Goal: Task Accomplishment & Management: Use online tool/utility

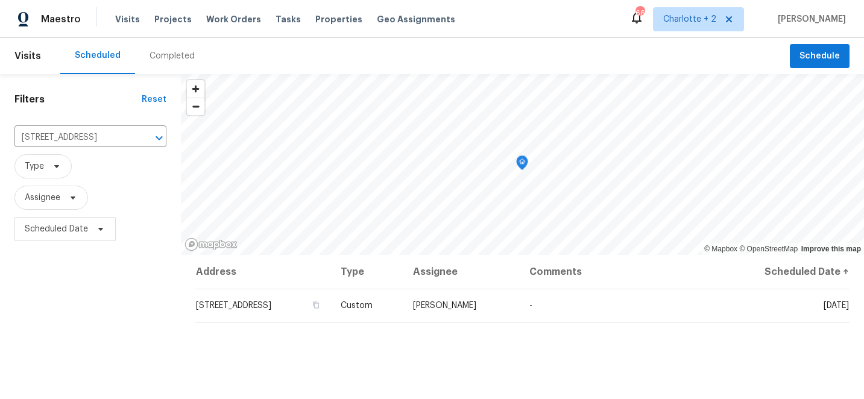
click at [815, 54] on span "Schedule" at bounding box center [819, 56] width 40 height 15
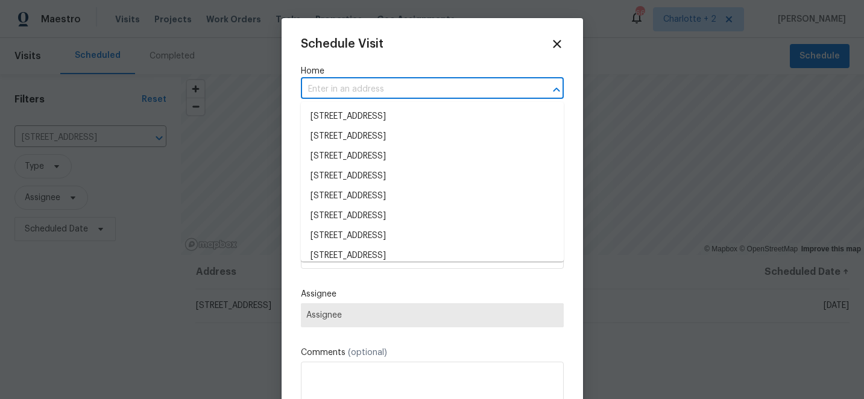
click at [383, 84] on input "text" at bounding box center [415, 89] width 229 height 19
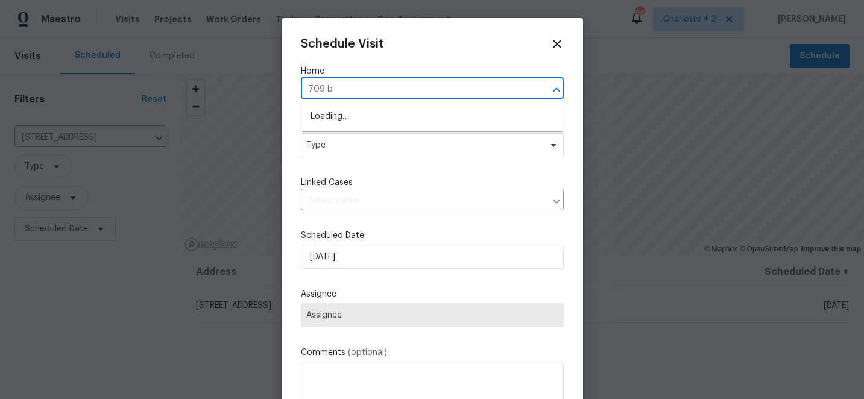
type input "709 br"
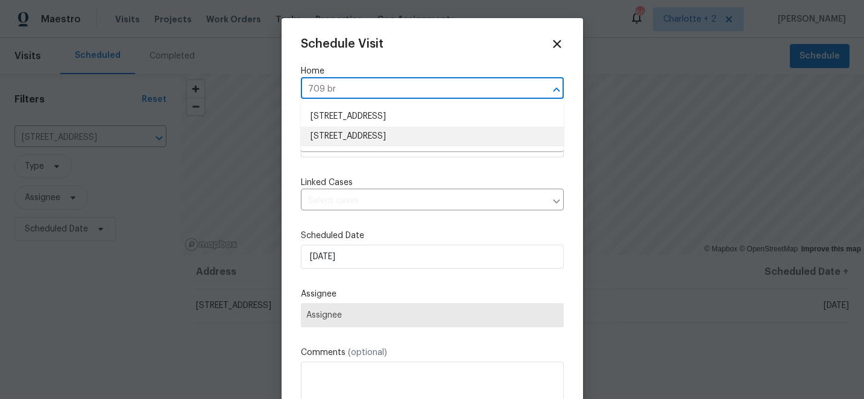
click at [362, 137] on li "[STREET_ADDRESS]" at bounding box center [432, 137] width 263 height 20
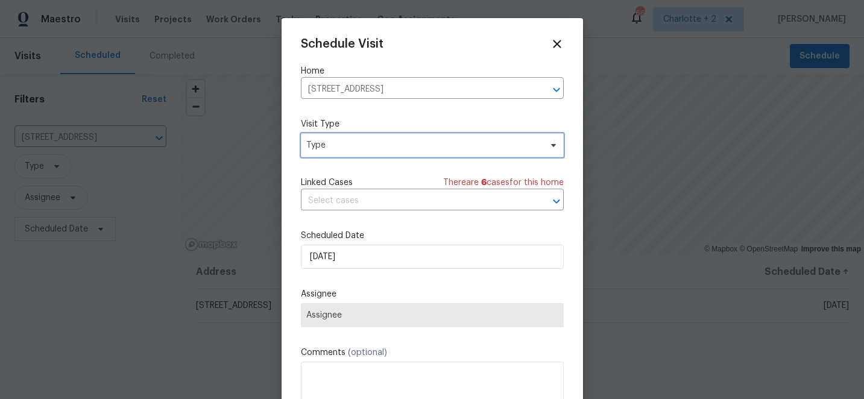
click at [361, 145] on span "Type" at bounding box center [423, 145] width 235 height 12
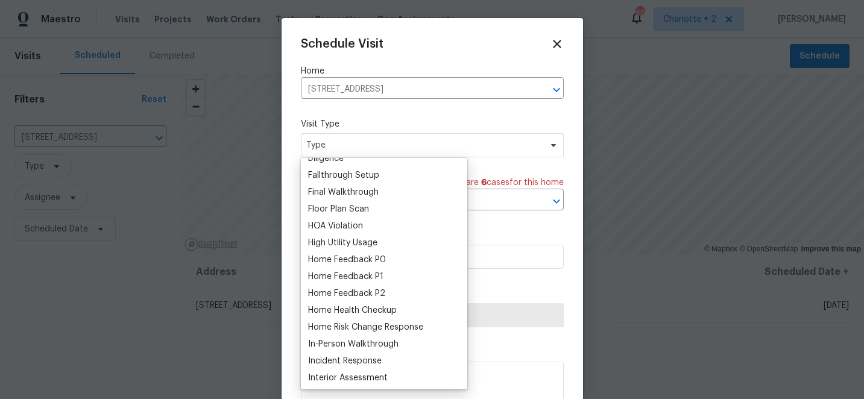
scroll to position [283, 0]
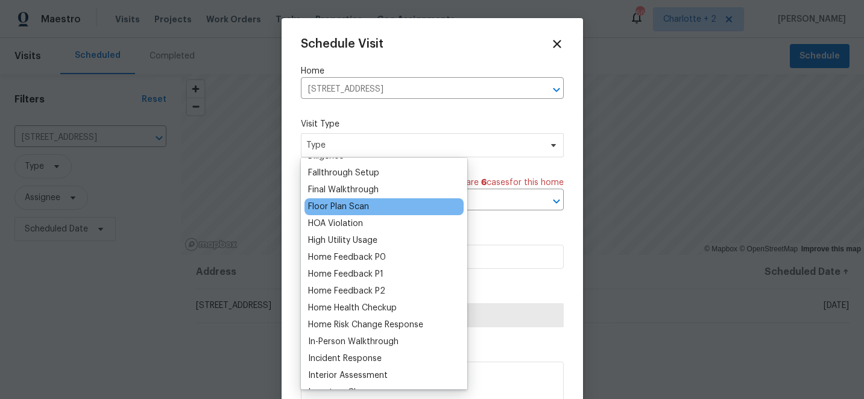
click at [354, 205] on div "Floor Plan Scan" at bounding box center [338, 207] width 61 height 12
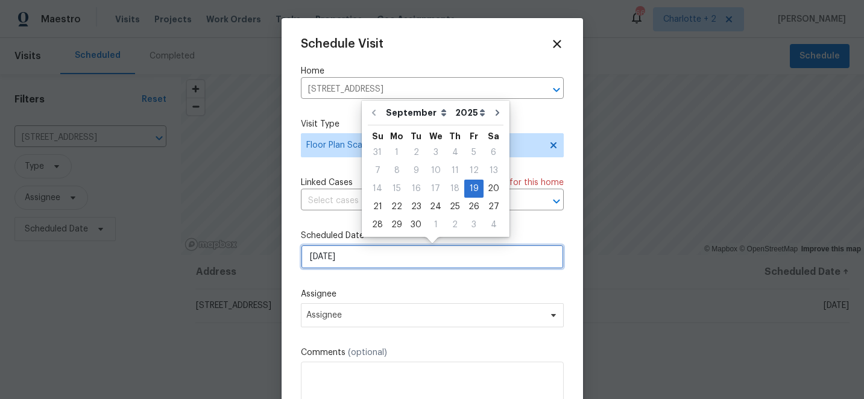
click at [355, 258] on input "[DATE]" at bounding box center [432, 257] width 263 height 24
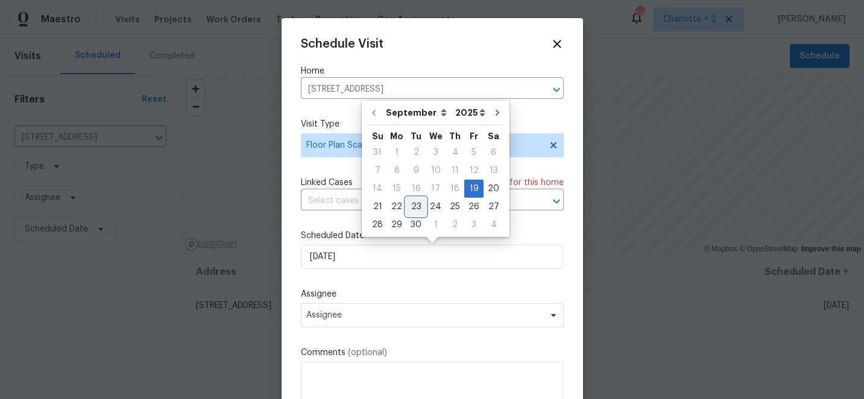
click at [417, 206] on div "23" at bounding box center [415, 206] width 19 height 17
type input "[DATE]"
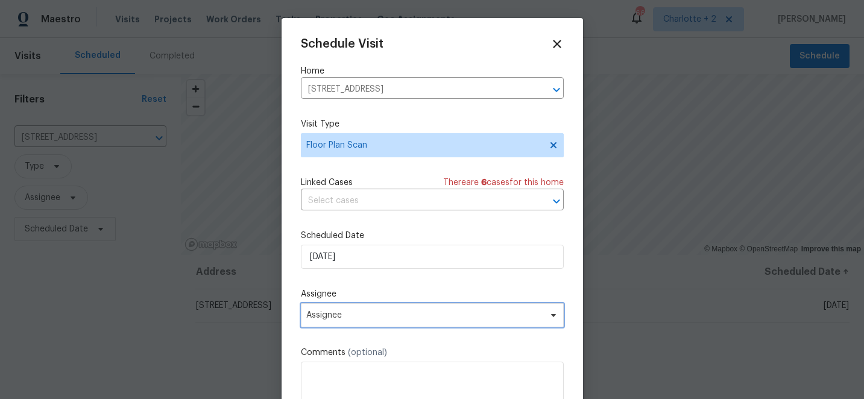
click at [367, 318] on span "Assignee" at bounding box center [424, 315] width 236 height 10
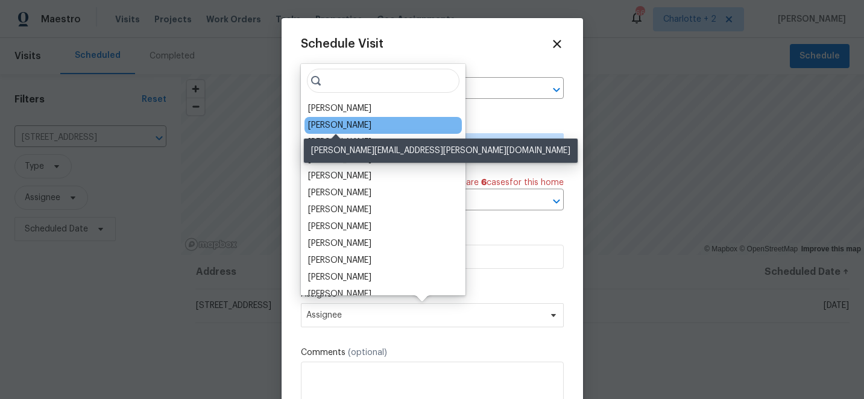
click at [353, 124] on div "[PERSON_NAME]" at bounding box center [339, 125] width 63 height 12
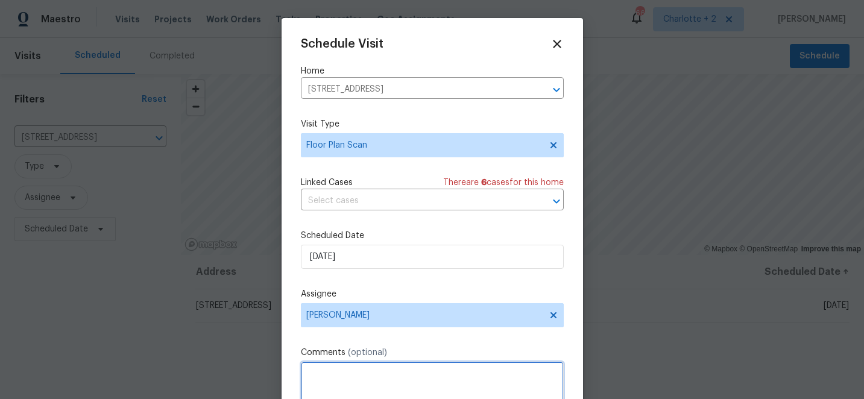
click at [336, 374] on textarea at bounding box center [432, 386] width 263 height 48
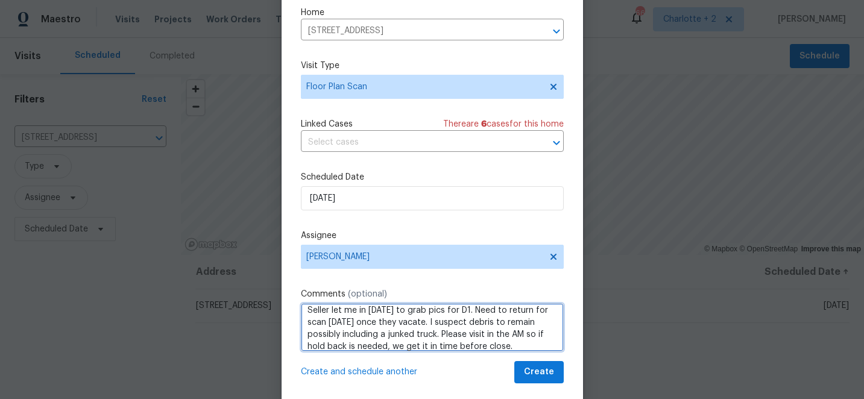
scroll to position [38, 0]
click at [510, 321] on textarea "Seller let me in [DATE] to grab pics for D1. Need to return for scan [DATE] onc…" at bounding box center [432, 327] width 263 height 48
click at [546, 327] on textarea "Seller let me in [DATE] to grab pics for D1. Need to return for scan [DATE] onc…" at bounding box center [432, 327] width 263 height 48
click at [444, 340] on textarea "Seller let me in [DATE] to grab pics for D1. Need to return for scan [DATE] onc…" at bounding box center [432, 327] width 263 height 48
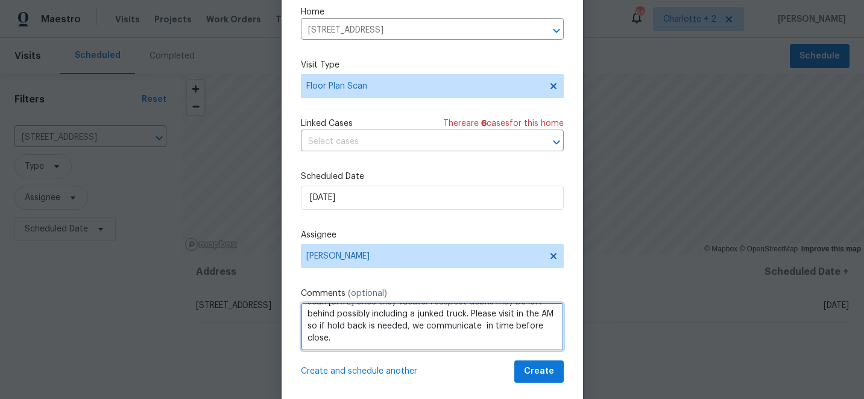
scroll to position [18, 0]
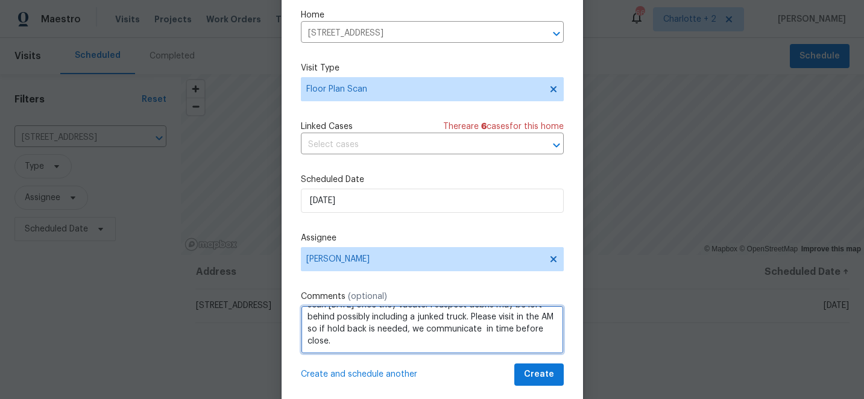
type textarea "Seller let me in [DATE] to grab pics for D1. Need to return for scan [DATE] onc…"
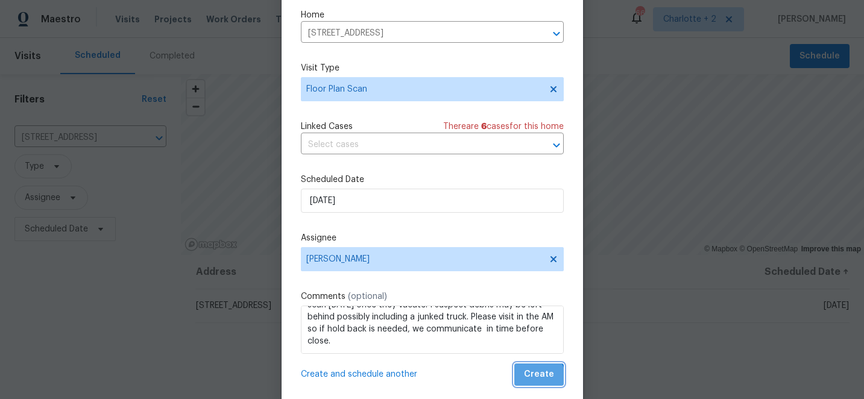
click at [539, 380] on span "Create" at bounding box center [539, 374] width 30 height 15
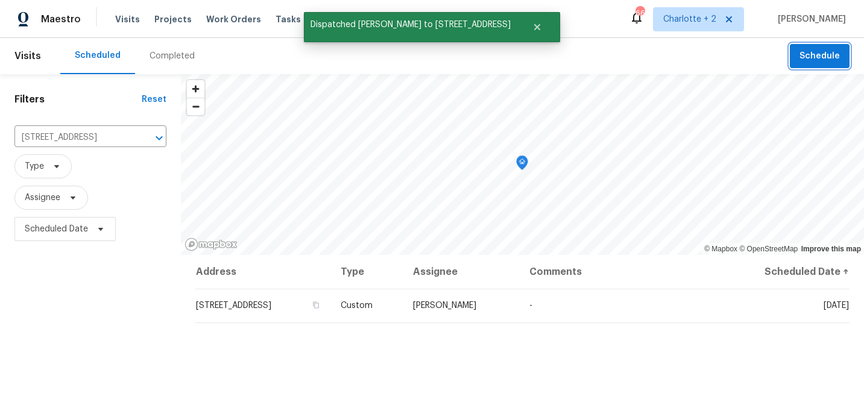
scroll to position [0, 0]
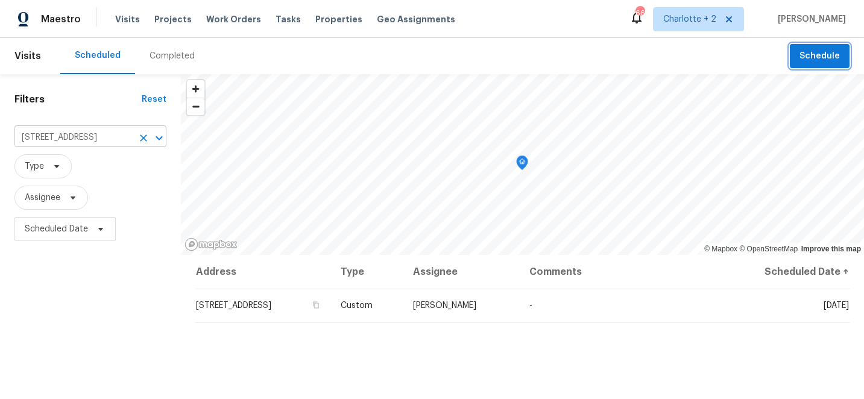
click at [145, 139] on icon "Clear" at bounding box center [143, 137] width 7 height 7
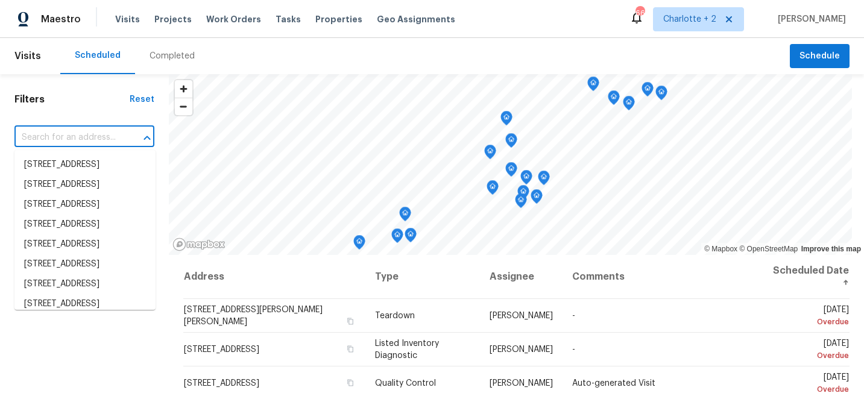
click at [43, 139] on input "text" at bounding box center [67, 137] width 106 height 19
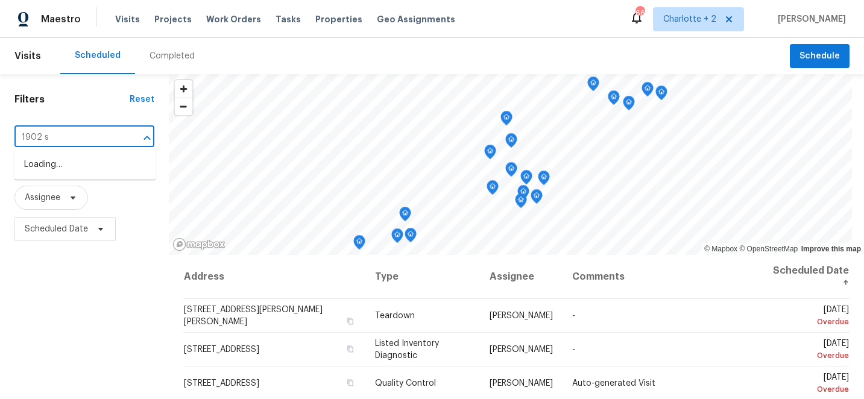
type input "1902 st"
click at [58, 169] on li "[STREET_ADDRESS]" at bounding box center [84, 165] width 141 height 20
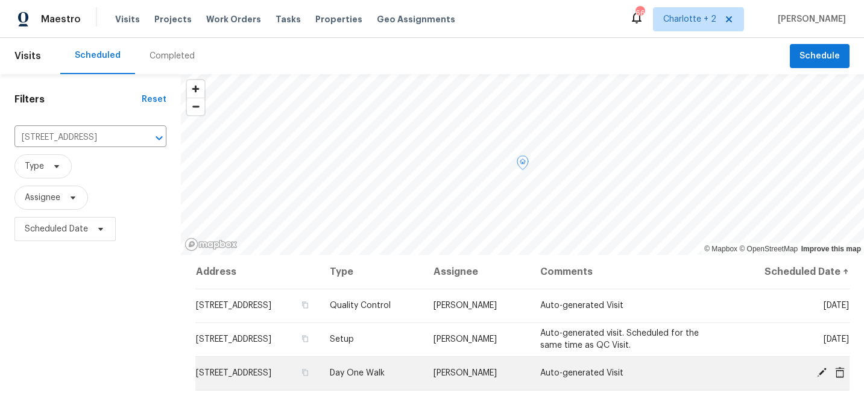
click at [817, 371] on icon at bounding box center [821, 372] width 11 height 11
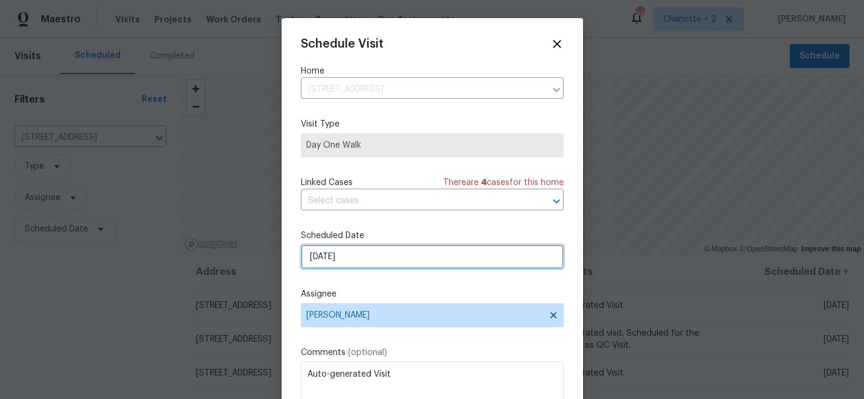
click at [406, 257] on input "[DATE]" at bounding box center [432, 257] width 263 height 24
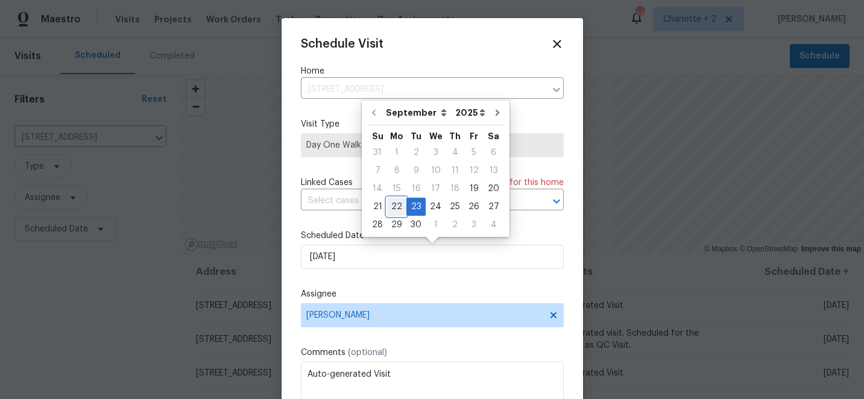
click at [399, 203] on div "22" at bounding box center [396, 206] width 19 height 17
type input "[DATE]"
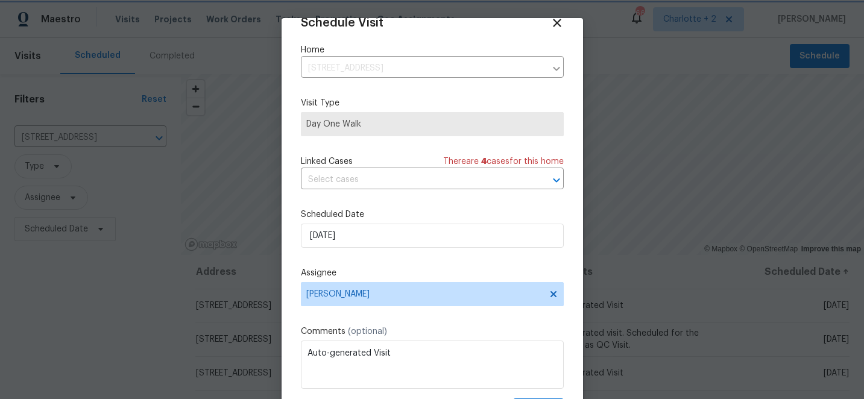
scroll to position [59, 0]
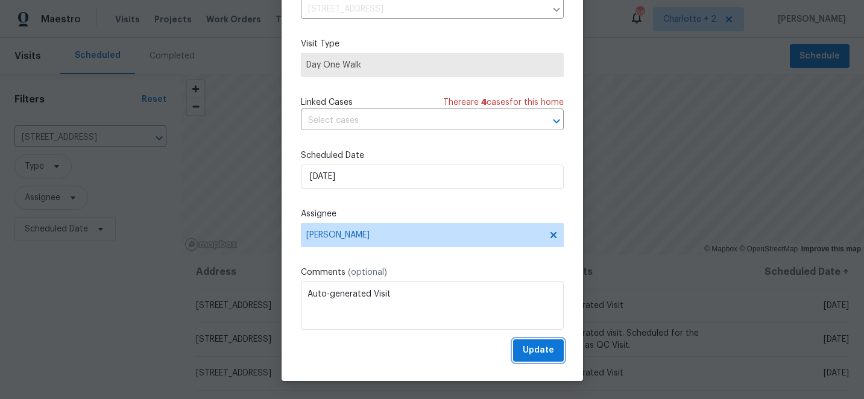
click at [533, 351] on span "Update" at bounding box center [538, 350] width 31 height 15
